Goal: Understand process/instructions

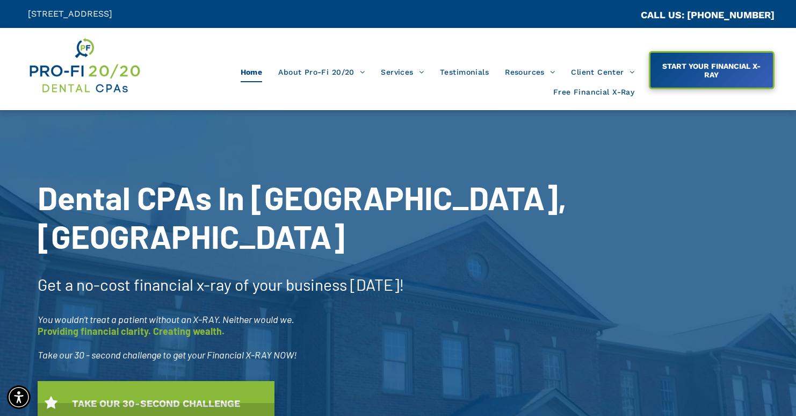
click at [339, 95] on span "Our Process" at bounding box center [332, 92] width 44 height 14
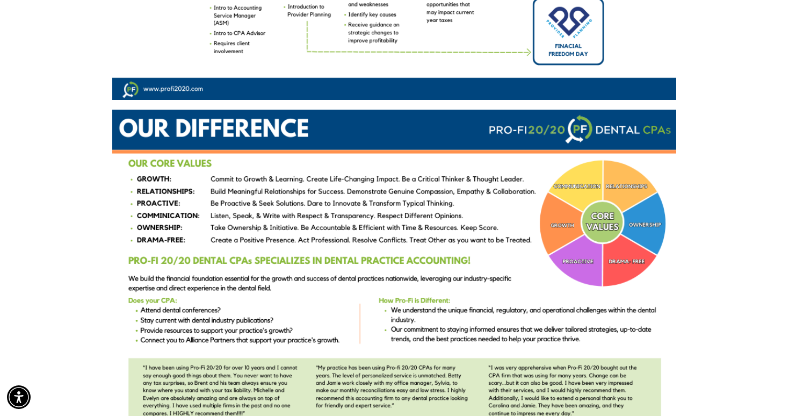
scroll to position [382, 0]
